Goal: Information Seeking & Learning: Compare options

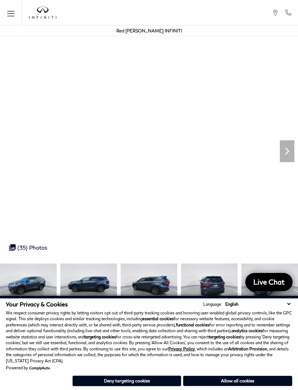
scroll to position [1, 0]
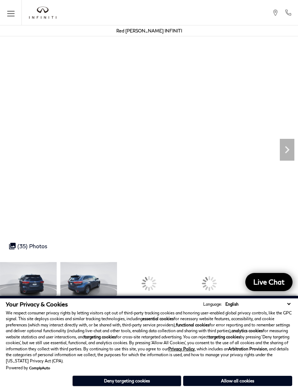
click at [177, 288] on div at bounding box center [149, 283] width 57 height 43
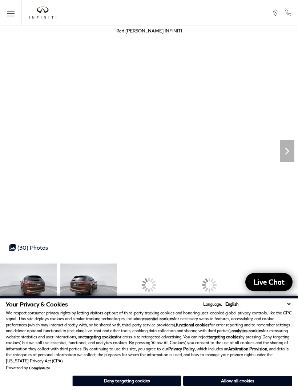
click at [117, 289] on img at bounding box center [88, 284] width 57 height 43
